Goal: Task Accomplishment & Management: Complete application form

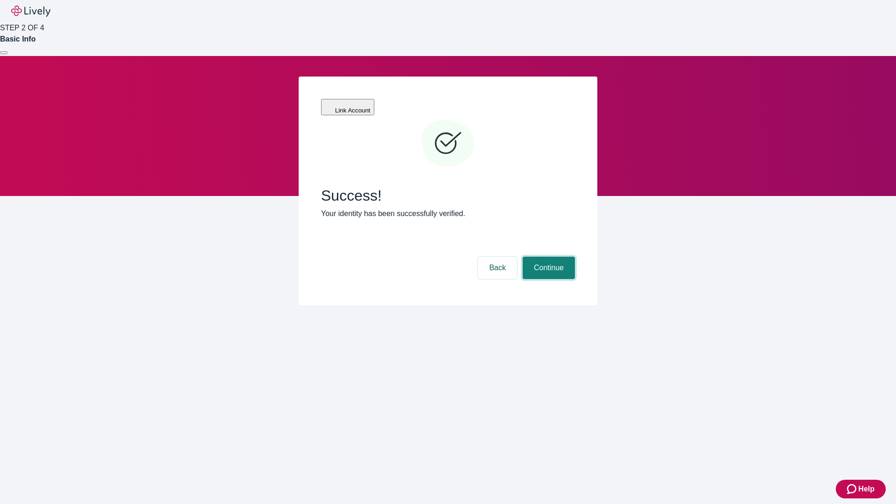
click at [548, 257] on button "Continue" at bounding box center [549, 268] width 52 height 22
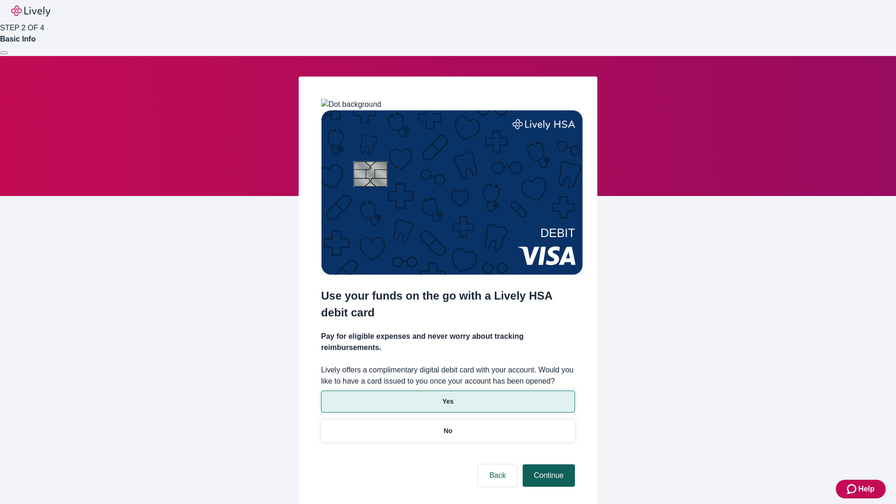
click at [448, 397] on p "Yes" at bounding box center [448, 402] width 11 height 10
click at [548, 465] on button "Continue" at bounding box center [549, 476] width 52 height 22
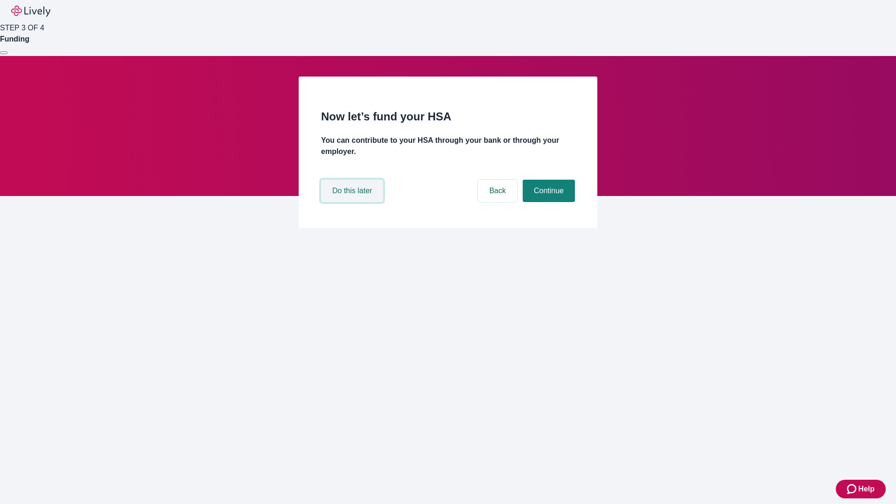
click at [353, 202] on button "Do this later" at bounding box center [352, 191] width 62 height 22
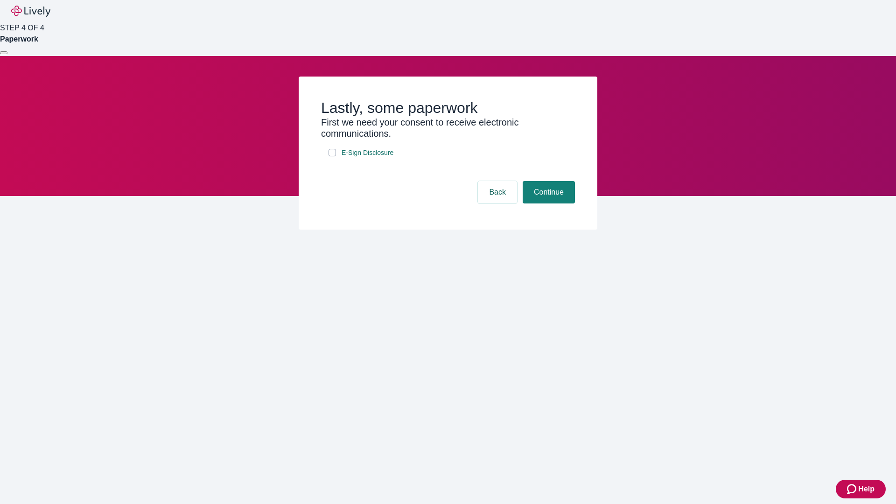
click at [332, 156] on input "E-Sign Disclosure" at bounding box center [332, 152] width 7 height 7
checkbox input "true"
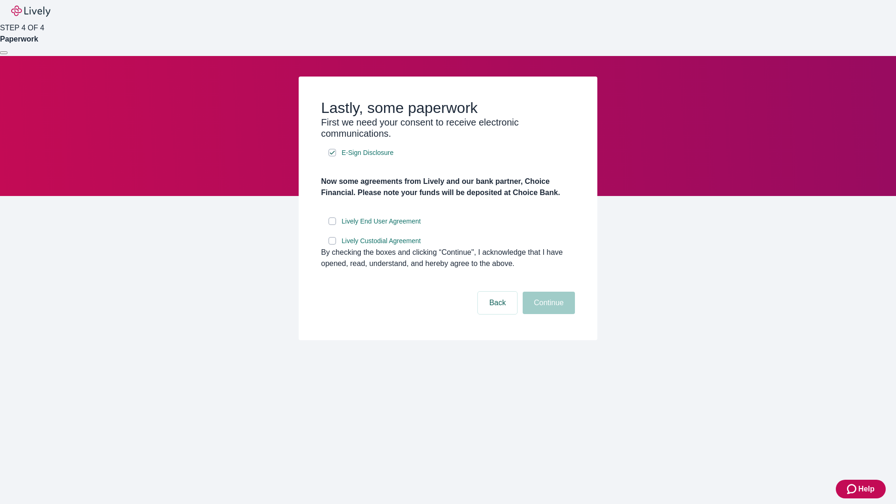
click at [332, 225] on input "Lively End User Agreement" at bounding box center [332, 221] width 7 height 7
checkbox input "true"
click at [332, 245] on input "Lively Custodial Agreement" at bounding box center [332, 240] width 7 height 7
checkbox input "true"
click at [548, 314] on button "Continue" at bounding box center [549, 303] width 52 height 22
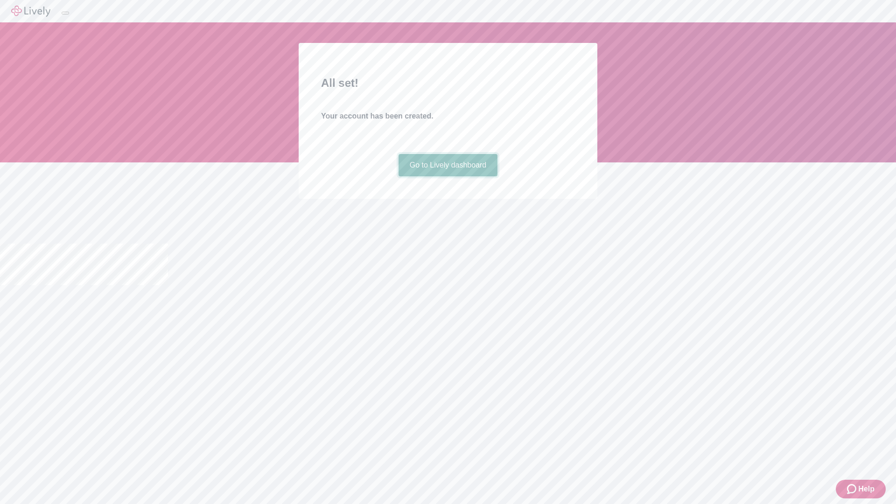
click at [448, 176] on link "Go to Lively dashboard" at bounding box center [448, 165] width 99 height 22
